Goal: Information Seeking & Learning: Check status

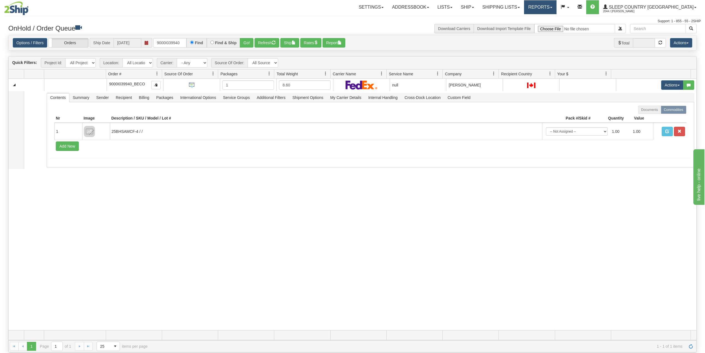
click at [557, 8] on link "Reports" at bounding box center [540, 7] width 32 height 14
click at [555, 19] on link "Standard" at bounding box center [531, 19] width 51 height 7
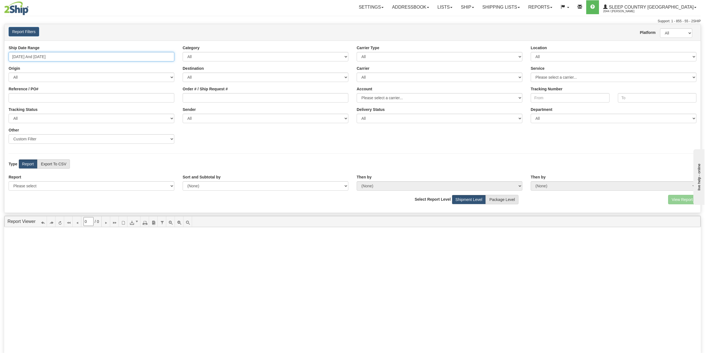
drag, startPoint x: 38, startPoint y: 59, endPoint x: 38, endPoint y: 64, distance: 5.3
click at [38, 59] on input "08/28/2025 And 09/03/2025" at bounding box center [92, 56] width 166 height 9
click at [31, 97] on li "Last 30 Days" at bounding box center [33, 96] width 44 height 7
type input "08/05/2025 And 09/03/2025"
click at [557, 6] on link "Reports" at bounding box center [540, 7] width 32 height 14
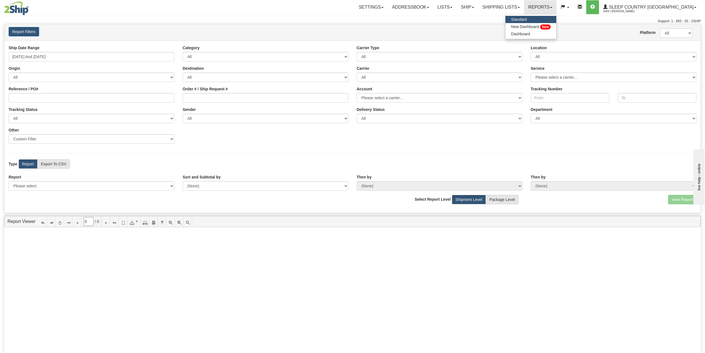
click at [110, 27] on h4 "Report Filters" at bounding box center [63, 31] width 108 height 9
click at [46, 51] on div "Ship Date Range 08/05/2025 And 09/03/2025" at bounding box center [91, 53] width 174 height 16
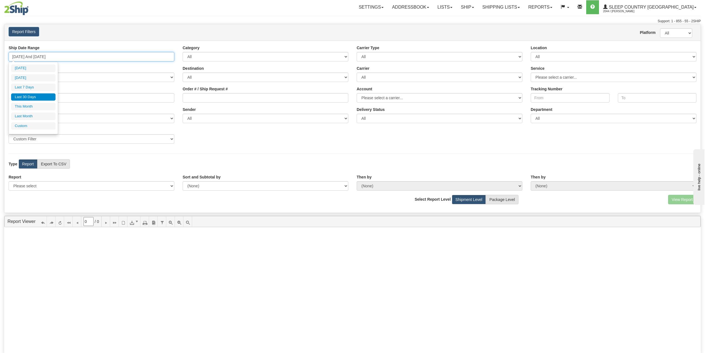
click at [48, 56] on input "08/05/2025 And 09/03/2025" at bounding box center [92, 56] width 166 height 9
click at [109, 39] on div "Report Filters Platform All 2Ship Imported User Prudhvi Indukuri" at bounding box center [352, 32] width 697 height 16
click at [76, 187] on select "Please select 1 Line Shipment Report Address Detail Basic Shipment Overview Can…" at bounding box center [92, 185] width 166 height 9
select select "Users\Imported Shipments.trdx"
click at [9, 182] on select "Please select 1 Line Shipment Report Address Detail Basic Shipment Overview Can…" at bounding box center [92, 185] width 166 height 9
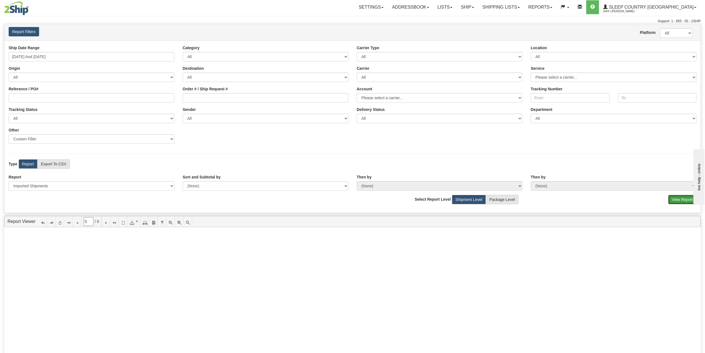
click at [679, 201] on button "View Report" at bounding box center [682, 199] width 28 height 9
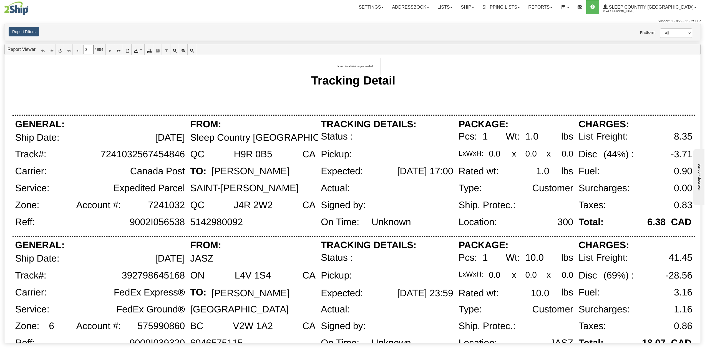
type input "1"
click at [138, 49] on icon at bounding box center [136, 49] width 4 height 4
click at [144, 65] on span "CSV (comma delimited)" at bounding box center [154, 67] width 41 height 6
click at [524, 7] on link "Shipping lists" at bounding box center [502, 7] width 46 height 14
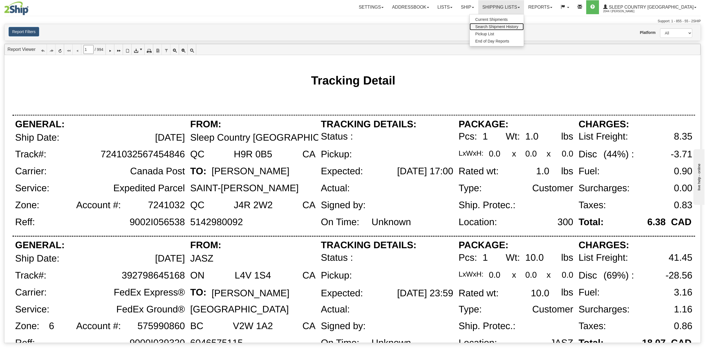
click at [518, 27] on span "Search Shipment History" at bounding box center [496, 26] width 43 height 4
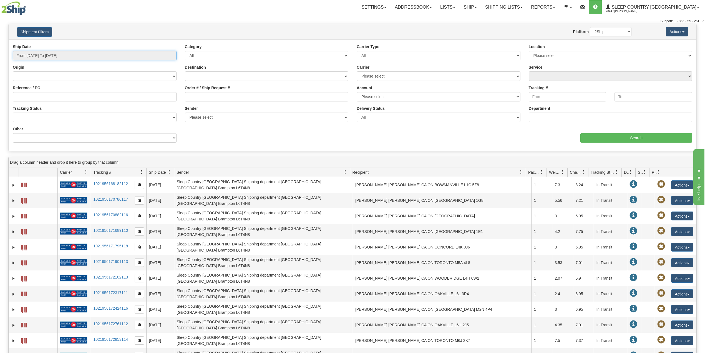
click at [55, 58] on input "From 09/02/2025 To 09/03/2025" at bounding box center [95, 55] width 164 height 9
click at [39, 98] on li "Last 30 Days" at bounding box center [37, 95] width 44 height 7
type input "From 08/05/2025 To 09/03/2025"
click at [49, 97] on input "Reference / PO" at bounding box center [95, 96] width 164 height 9
paste input "9008I030349"
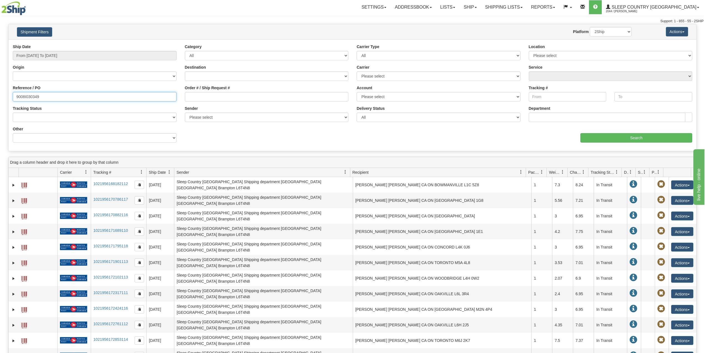
type input "9008I030349"
click at [603, 29] on select "2Ship Imported" at bounding box center [611, 31] width 42 height 9
click at [523, 20] on div "Support: 1 - 855 - 55 - 2SHIP" at bounding box center [352, 21] width 703 height 5
click at [610, 136] on input "Search" at bounding box center [637, 137] width 112 height 9
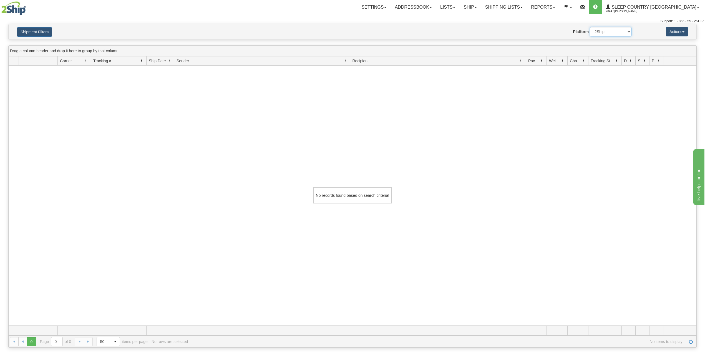
click at [607, 32] on select "2Ship Imported" at bounding box center [611, 31] width 42 height 9
select select "1"
click at [590, 27] on select "2Ship Imported" at bounding box center [611, 31] width 42 height 9
click at [30, 31] on button "Shipment Filters" at bounding box center [34, 31] width 35 height 9
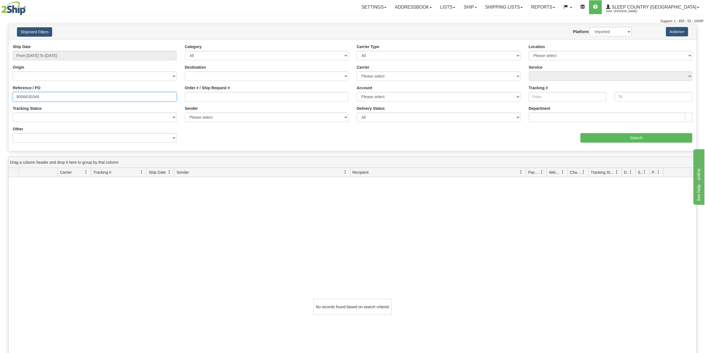
click at [24, 97] on input "9008I030349" at bounding box center [95, 96] width 164 height 9
paste input "2H942690"
type input "9002H942690"
click at [617, 137] on input "Search" at bounding box center [637, 137] width 112 height 9
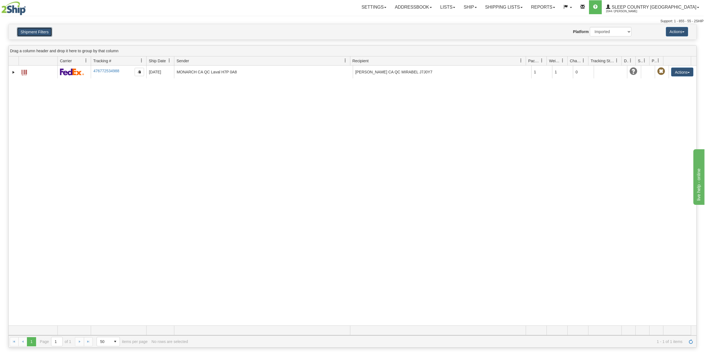
click at [33, 33] on button "Shipment Filters" at bounding box center [34, 31] width 35 height 9
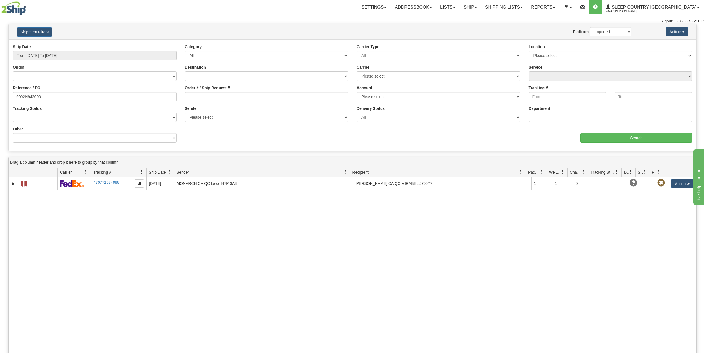
click at [116, 21] on div "Support: 1 - 855 - 55 - 2SHIP" at bounding box center [352, 21] width 703 height 5
click at [49, 97] on input "9002H942690" at bounding box center [95, 96] width 164 height 9
click at [177, 9] on div "Settings Shipping Preferences Fields Preferences New Addressbook Recipients" at bounding box center [413, 7] width 581 height 14
click at [121, 265] on div "-10114343 2044 476772534988 08/27/2025 08/27/2025 12:00:00 AM MONARCH CA QC Lav…" at bounding box center [353, 307] width 688 height 260
